Goal: Download file/media

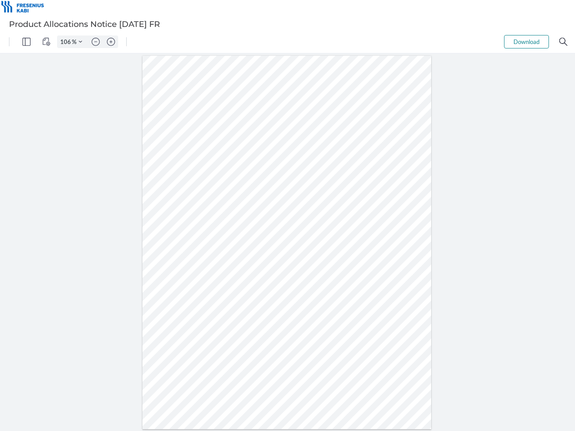
click at [26, 42] on img "Panel" at bounding box center [26, 42] width 8 height 8
click at [46, 42] on img "View Controls" at bounding box center [46, 42] width 8 height 8
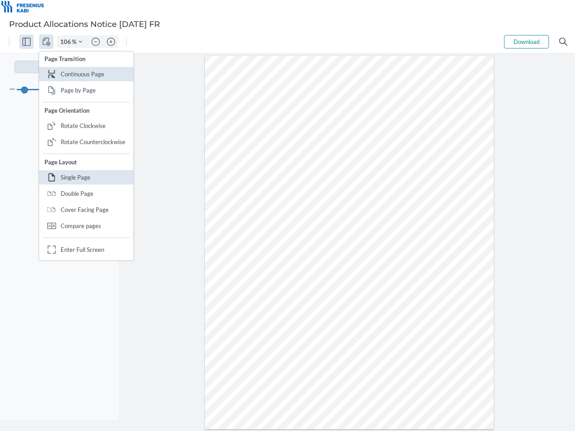
click at [67, 42] on input "106" at bounding box center [64, 42] width 14 height 8
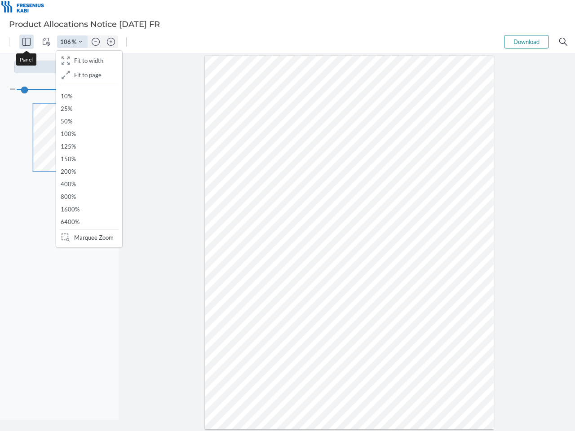
click at [80, 42] on img "Zoom Controls" at bounding box center [81, 42] width 4 height 4
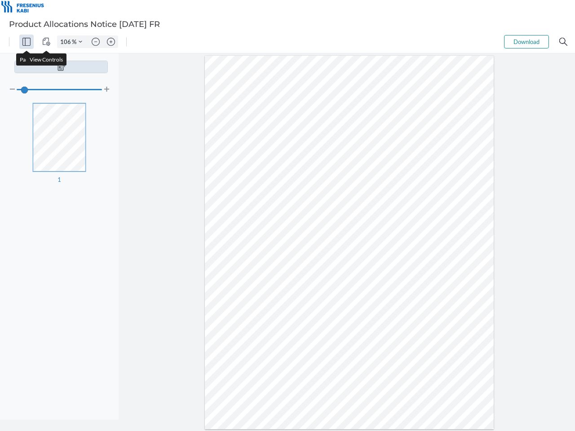
click at [96, 42] on img "Zoom out" at bounding box center [96, 42] width 8 height 8
click at [111, 42] on img "Zoom in" at bounding box center [111, 42] width 8 height 8
type input "106"
click at [526, 42] on button "Download" at bounding box center [526, 41] width 45 height 13
click at [563, 42] on img "Search" at bounding box center [563, 42] width 8 height 8
